Goal: Task Accomplishment & Management: Manage account settings

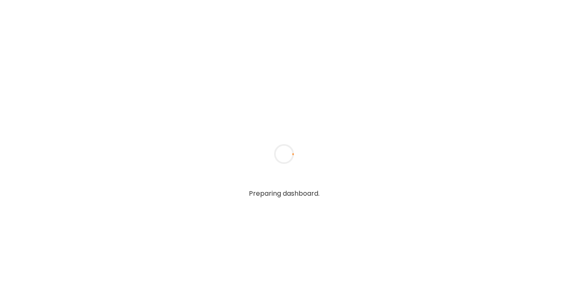
type input "**********"
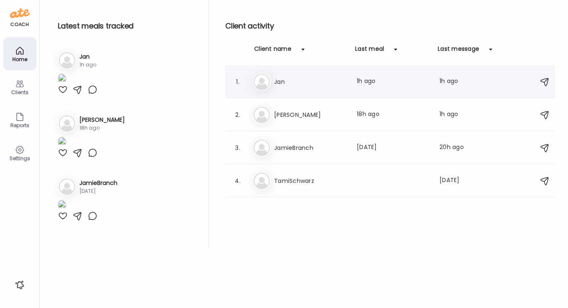
click at [286, 79] on h3 "Jan" at bounding box center [310, 82] width 73 height 10
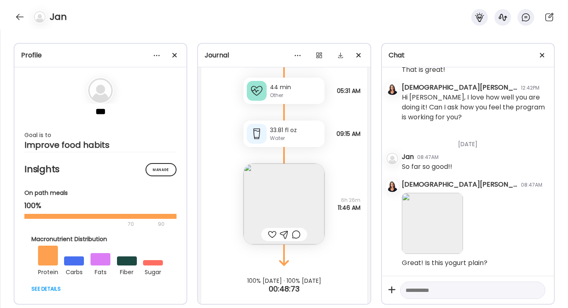
scroll to position [6049, 0]
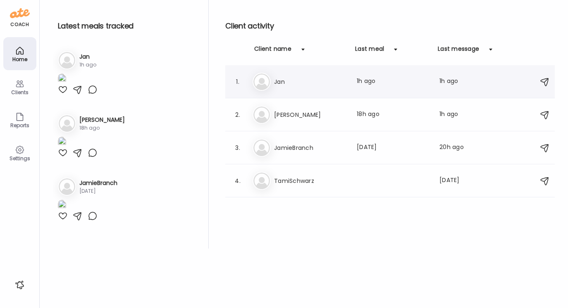
click at [279, 81] on h3 "Jan" at bounding box center [310, 82] width 73 height 10
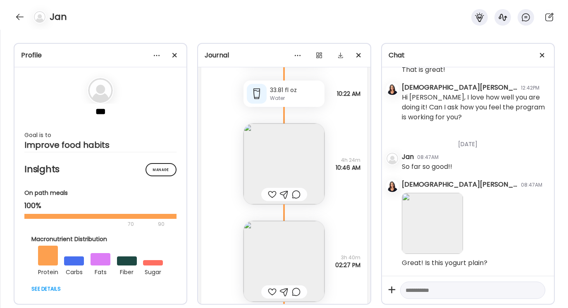
scroll to position [4040, 0]
click at [291, 154] on img at bounding box center [283, 162] width 81 height 81
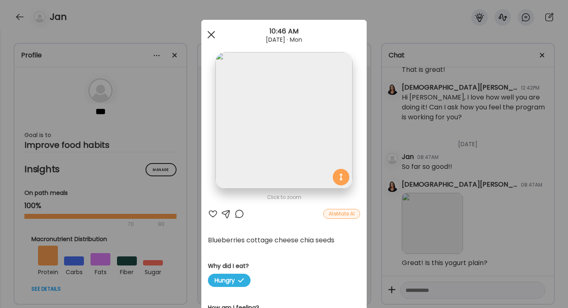
click at [210, 33] on div at bounding box center [211, 34] width 17 height 17
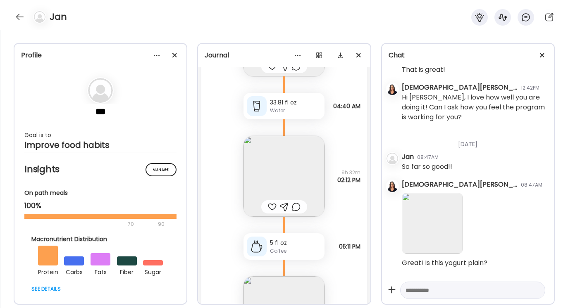
scroll to position [4663, 0]
click at [279, 174] on img at bounding box center [283, 174] width 81 height 81
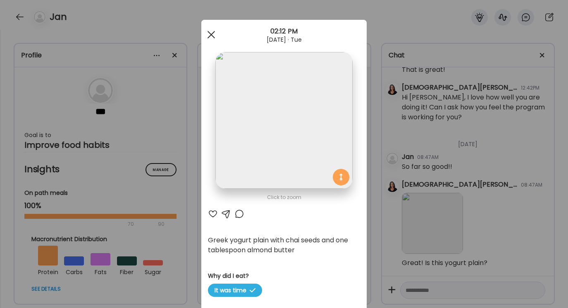
click at [210, 35] on span at bounding box center [211, 34] width 7 height 7
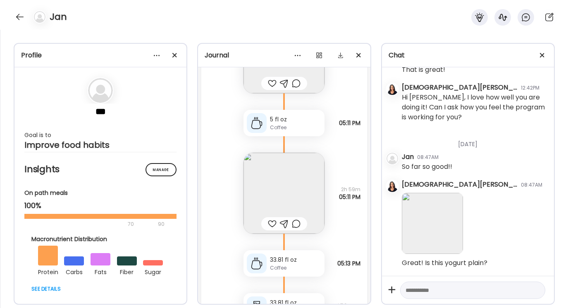
scroll to position [4785, 0]
click at [277, 195] on img at bounding box center [283, 192] width 81 height 81
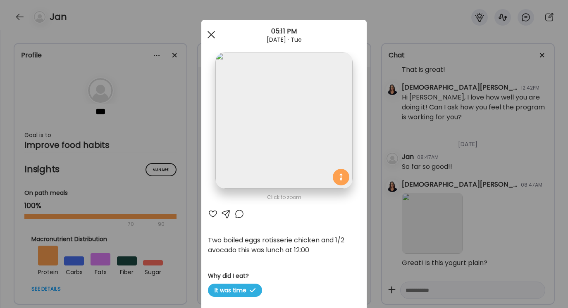
click at [210, 37] on div at bounding box center [211, 34] width 17 height 17
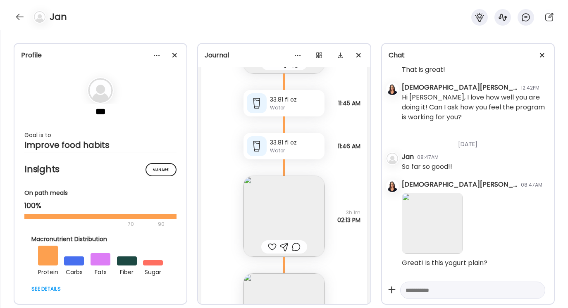
scroll to position [6291, 0]
click at [281, 221] on img at bounding box center [283, 214] width 81 height 81
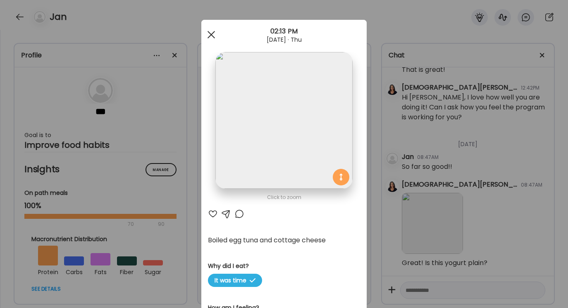
click at [211, 32] on div at bounding box center [211, 34] width 17 height 17
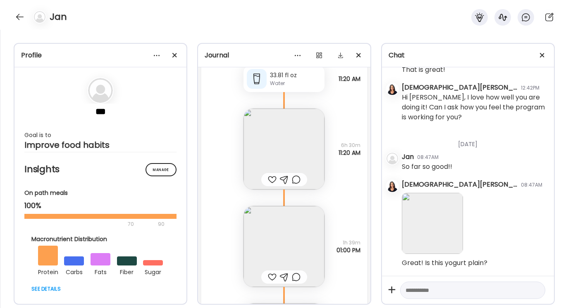
scroll to position [7067, 0]
click at [289, 159] on img at bounding box center [283, 147] width 81 height 81
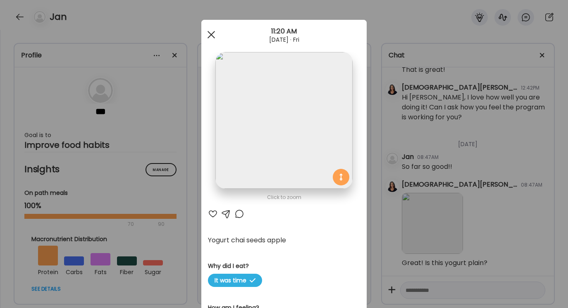
click at [210, 32] on div at bounding box center [211, 34] width 17 height 17
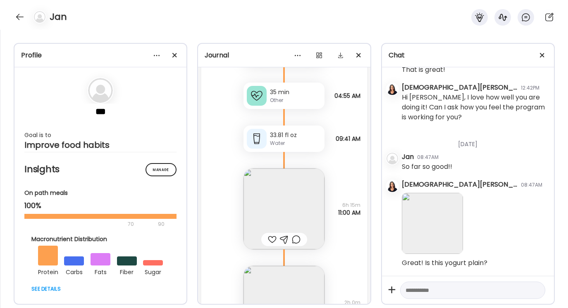
scroll to position [8574, 0]
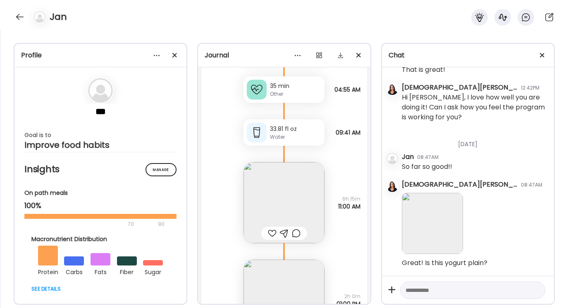
click at [277, 204] on img at bounding box center [283, 202] width 81 height 81
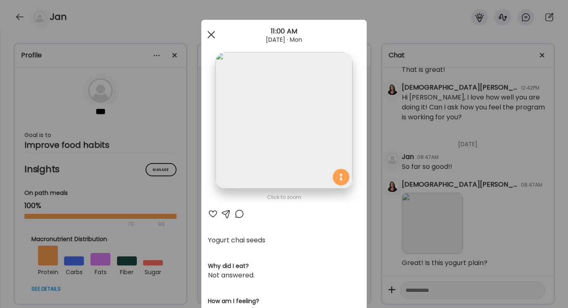
click at [212, 34] on span at bounding box center [211, 34] width 7 height 7
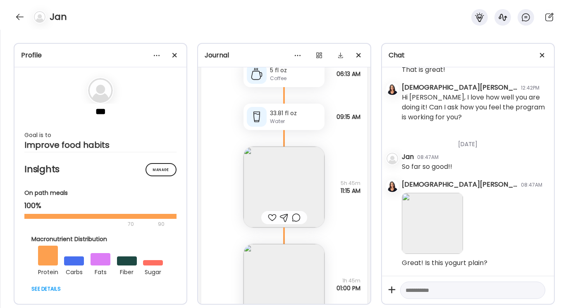
scroll to position [9346, 0]
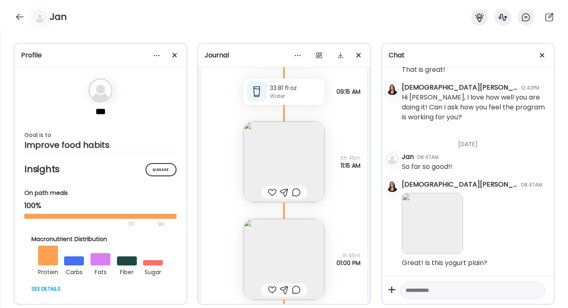
click at [292, 153] on img at bounding box center [283, 162] width 81 height 81
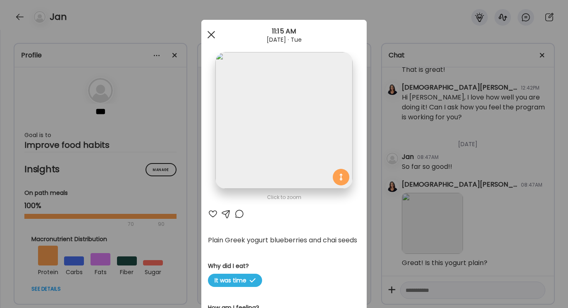
click at [210, 33] on span at bounding box center [211, 34] width 7 height 7
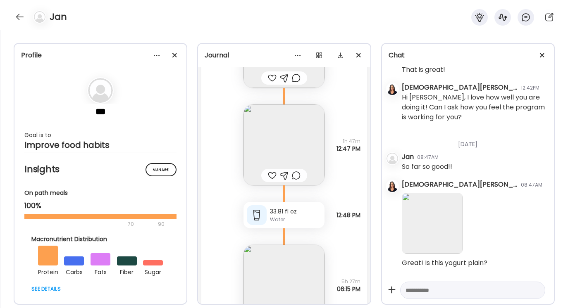
scroll to position [11717, 0]
click at [284, 152] on img at bounding box center [283, 147] width 81 height 81
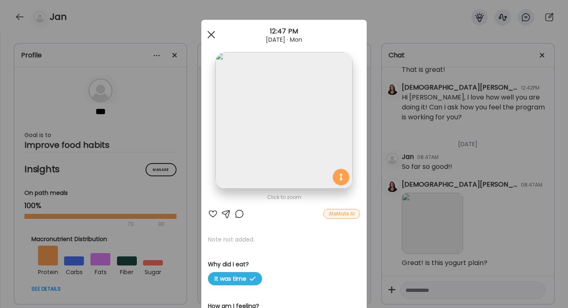
click at [212, 33] on span at bounding box center [211, 34] width 7 height 7
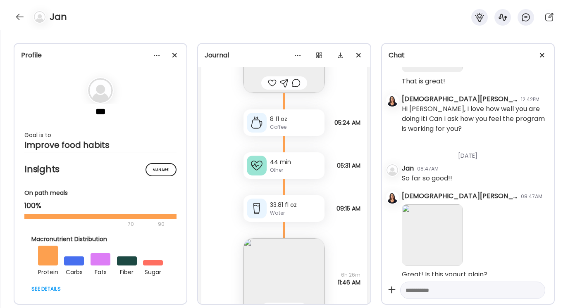
scroll to position [6049, 0]
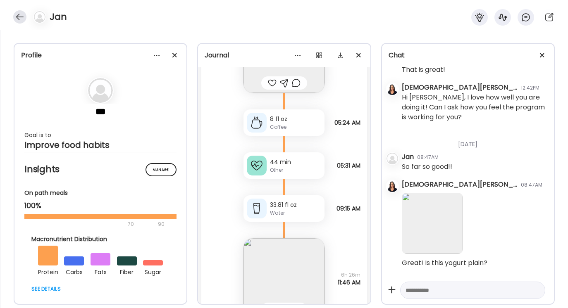
click at [21, 17] on div at bounding box center [19, 16] width 13 height 13
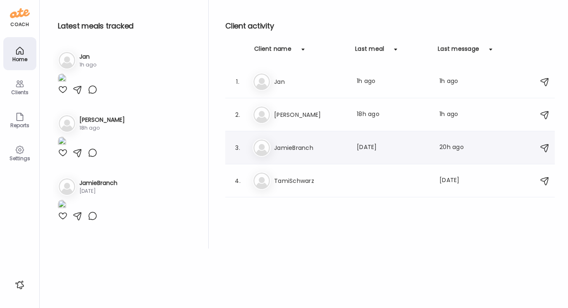
click at [300, 147] on h3 "JamieBranch" at bounding box center [310, 148] width 73 height 10
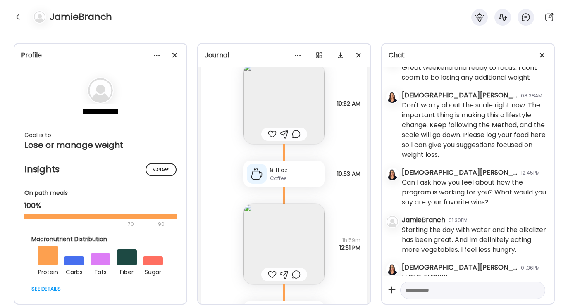
scroll to position [1425, 0]
click at [274, 235] on img at bounding box center [283, 243] width 81 height 81
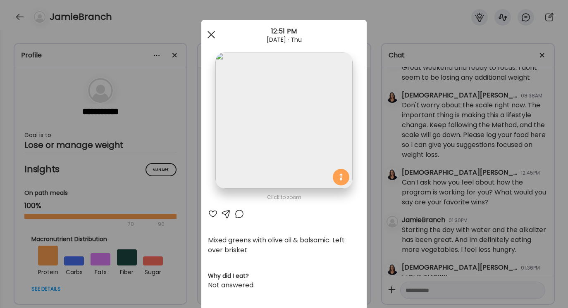
click at [211, 33] on div at bounding box center [211, 34] width 17 height 17
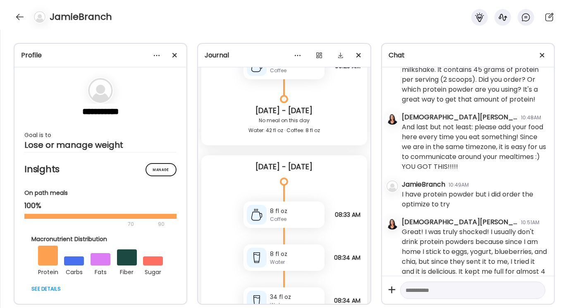
scroll to position [3570, 0]
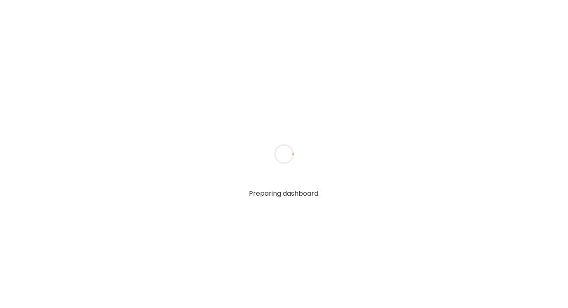
type textarea "**********"
type input "**********"
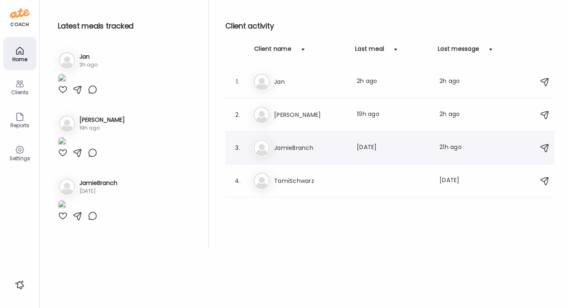
click at [296, 146] on h3 "JamieBranch" at bounding box center [310, 148] width 73 height 10
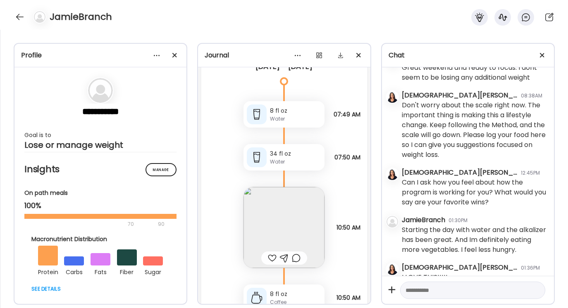
scroll to position [2454, 0]
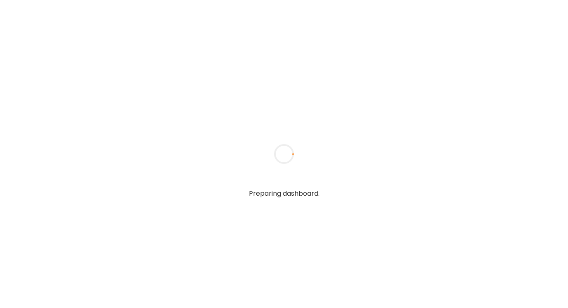
type input "**********"
